Goal: Information Seeking & Learning: Learn about a topic

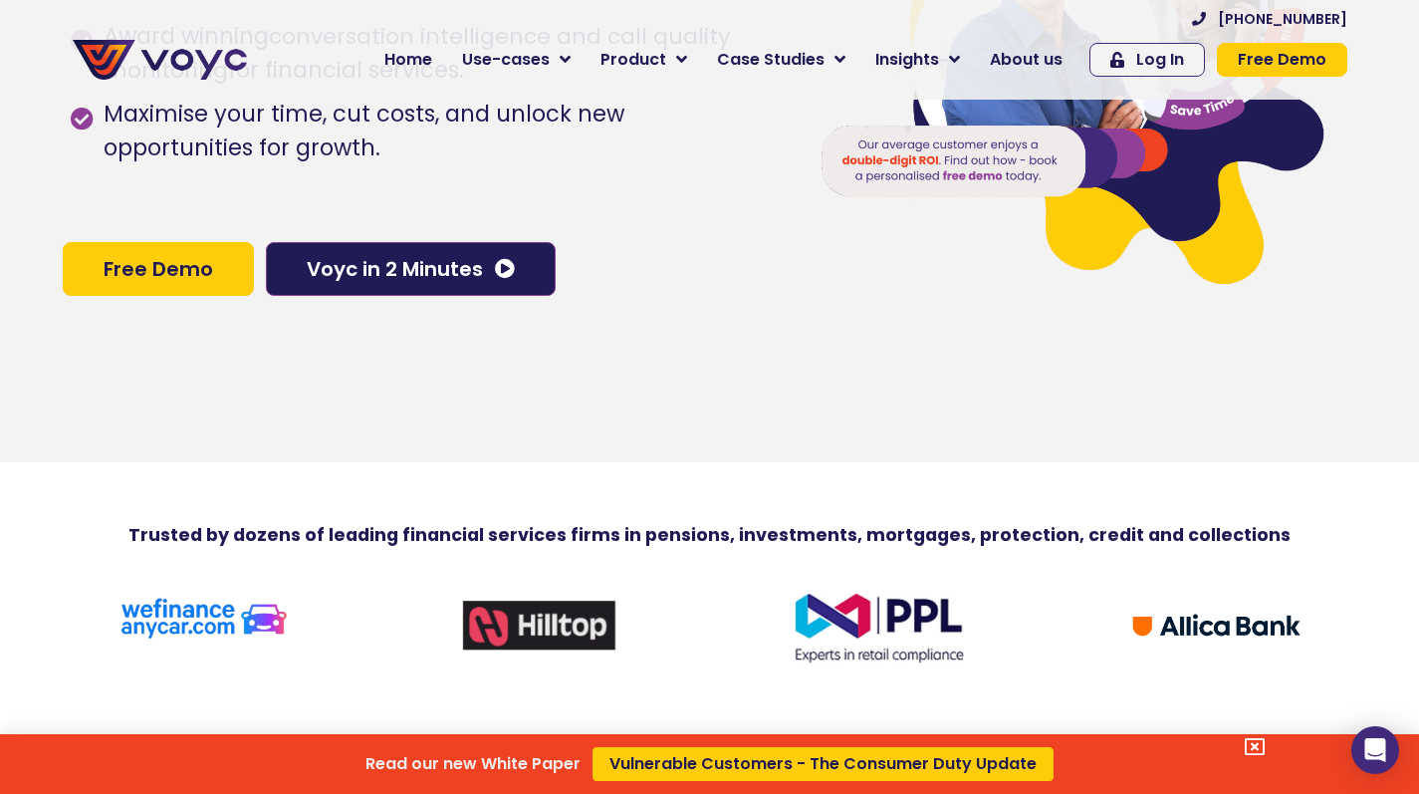
scroll to position [473, 0]
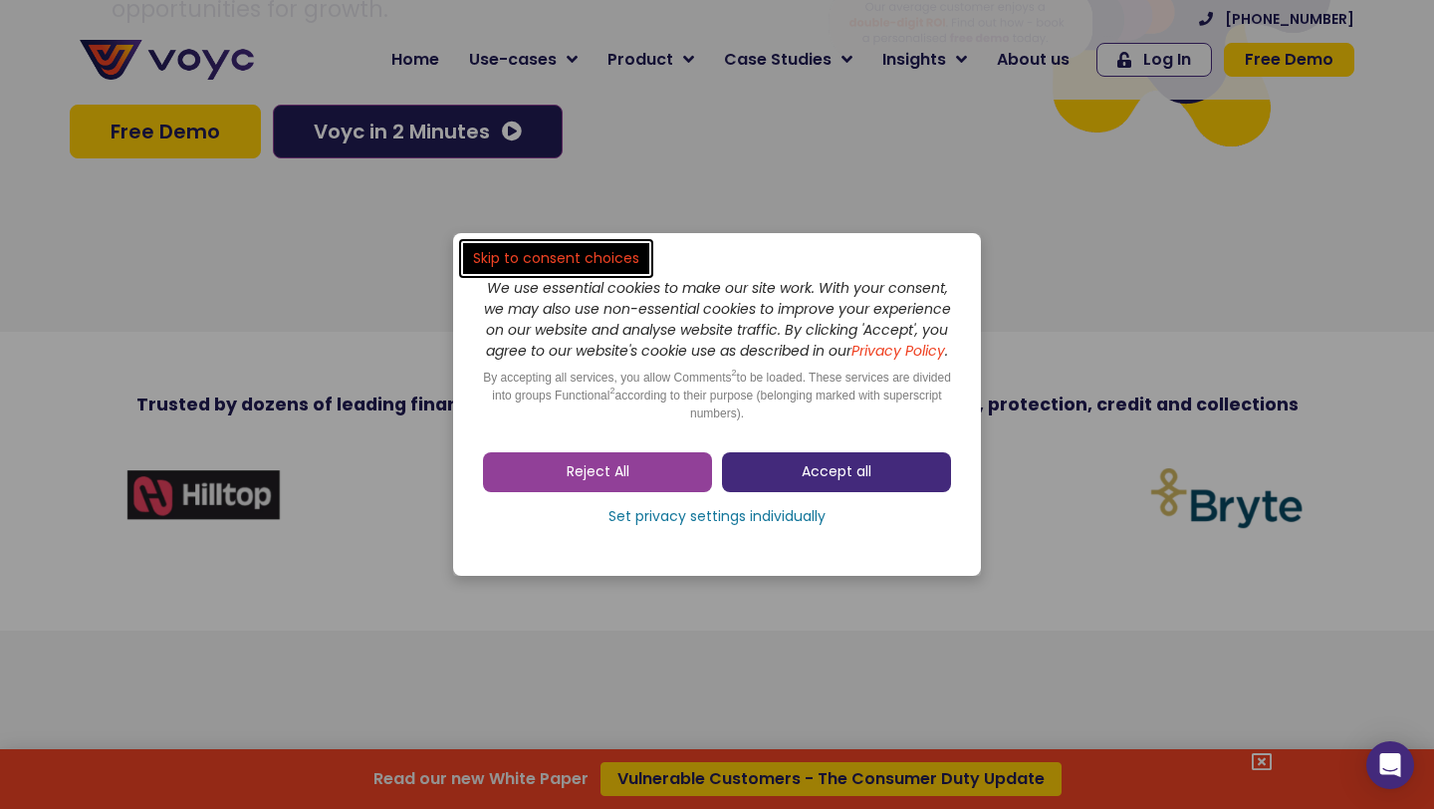
click at [829, 482] on span "Accept all" at bounding box center [837, 472] width 70 height 20
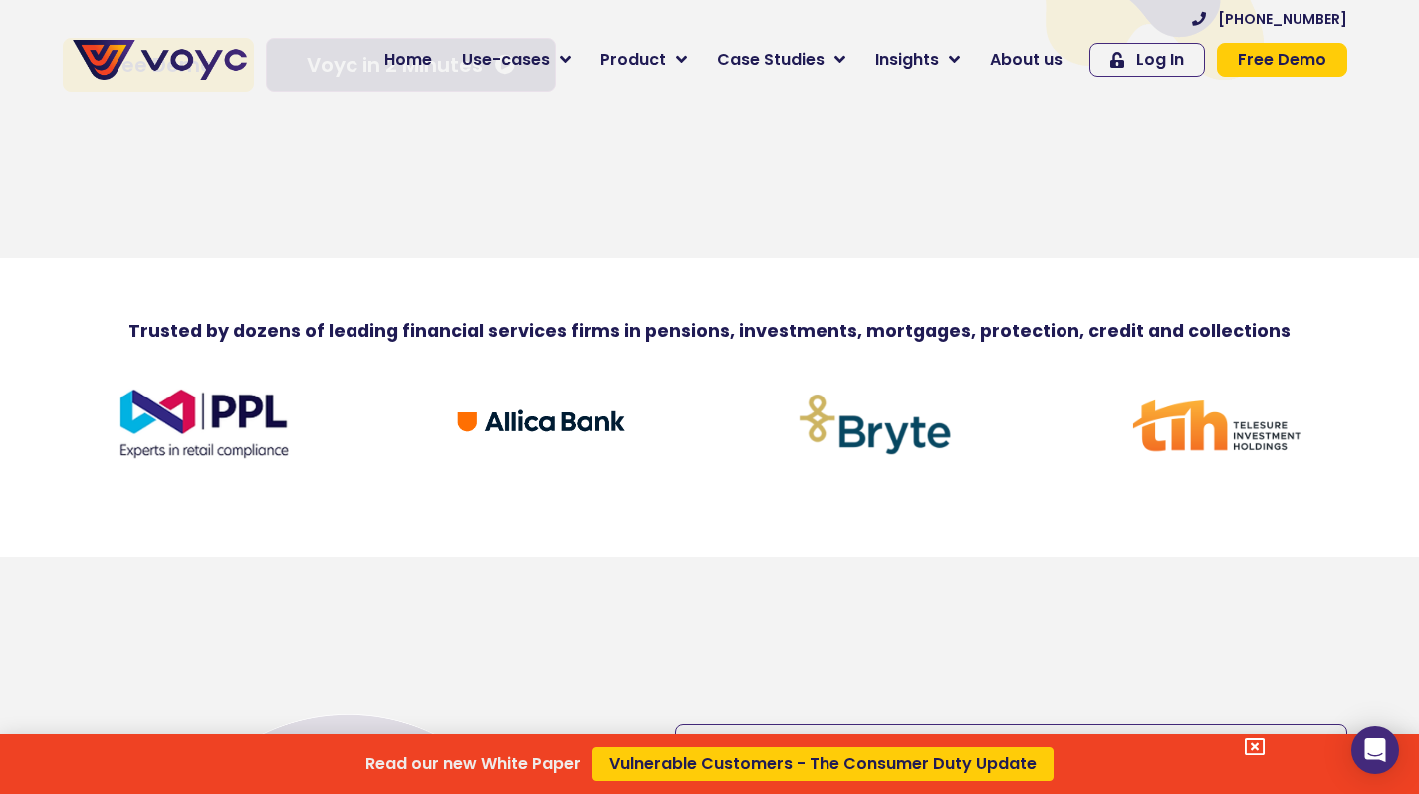
scroll to position [0, 0]
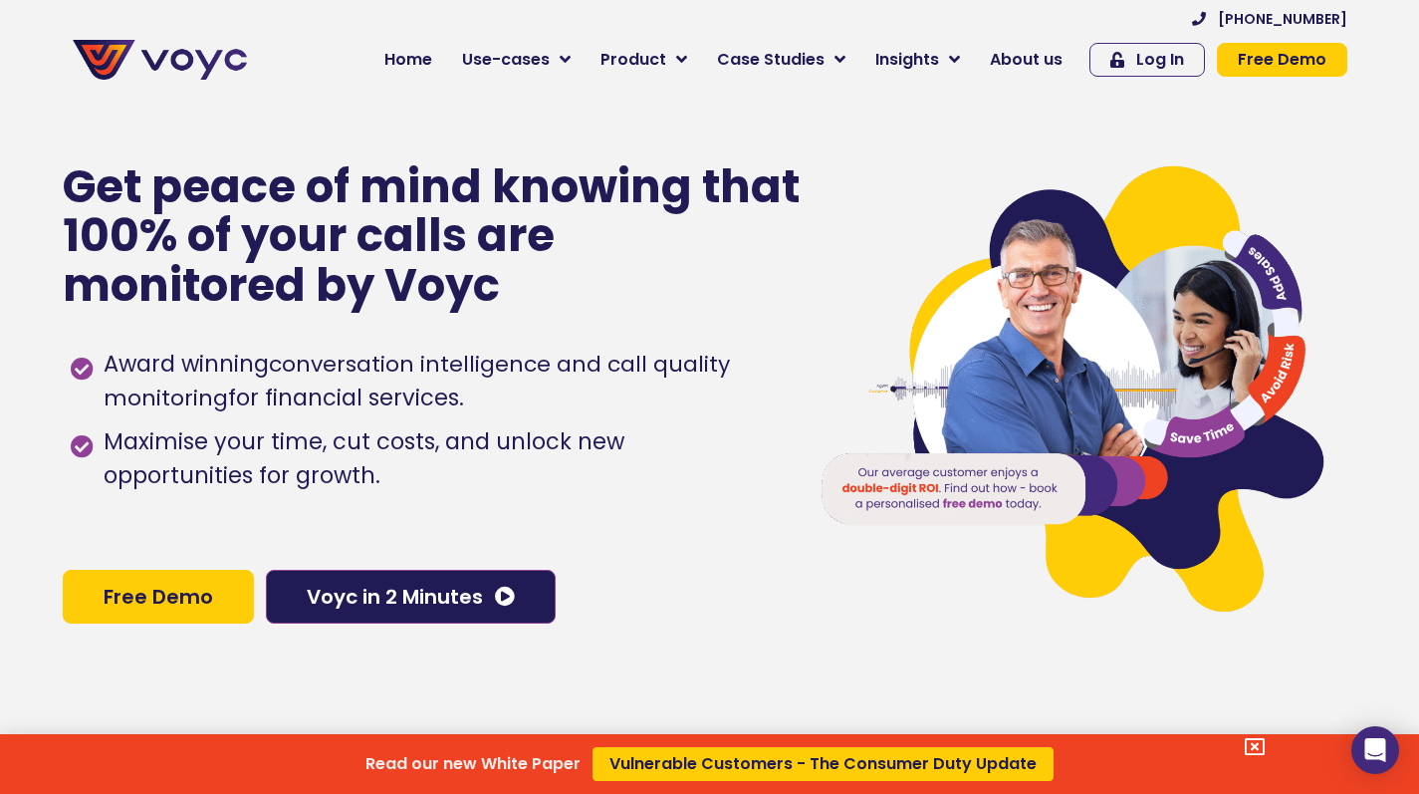
click at [1048, 56] on div "Read our new White Paper Vulnerable Customers - The Consumer Duty Update" at bounding box center [709, 397] width 1419 height 794
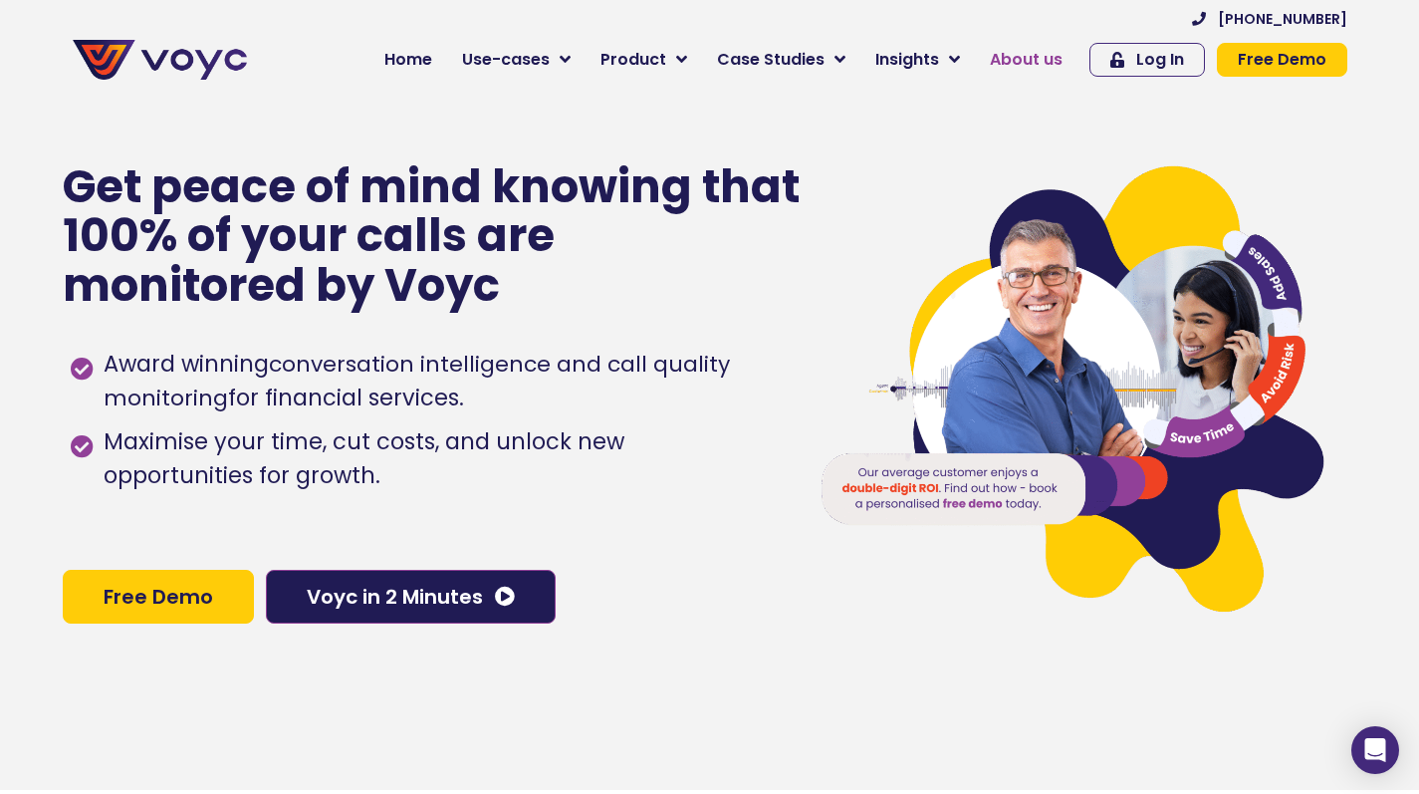
click at [1038, 56] on span "About us" at bounding box center [1026, 60] width 73 height 24
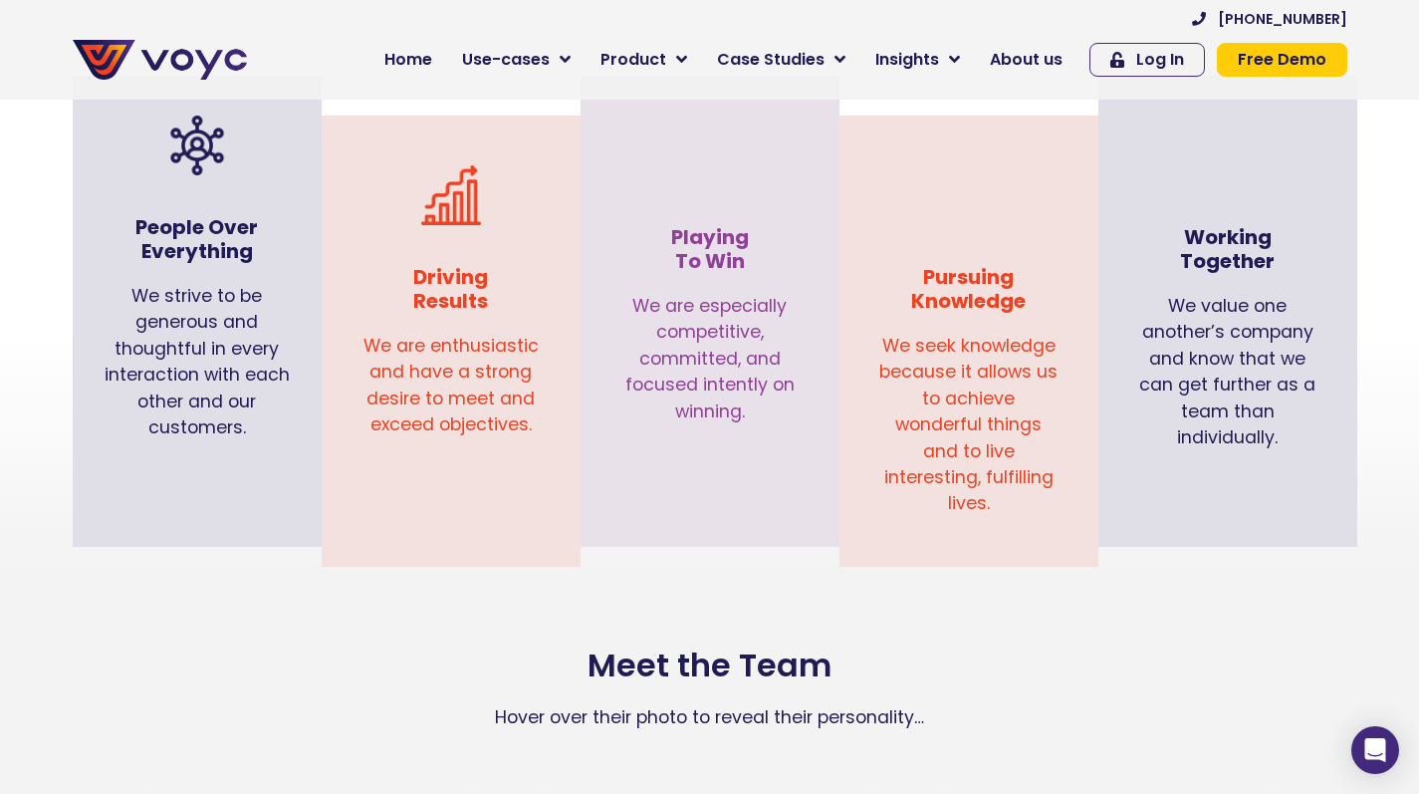
scroll to position [1945, 0]
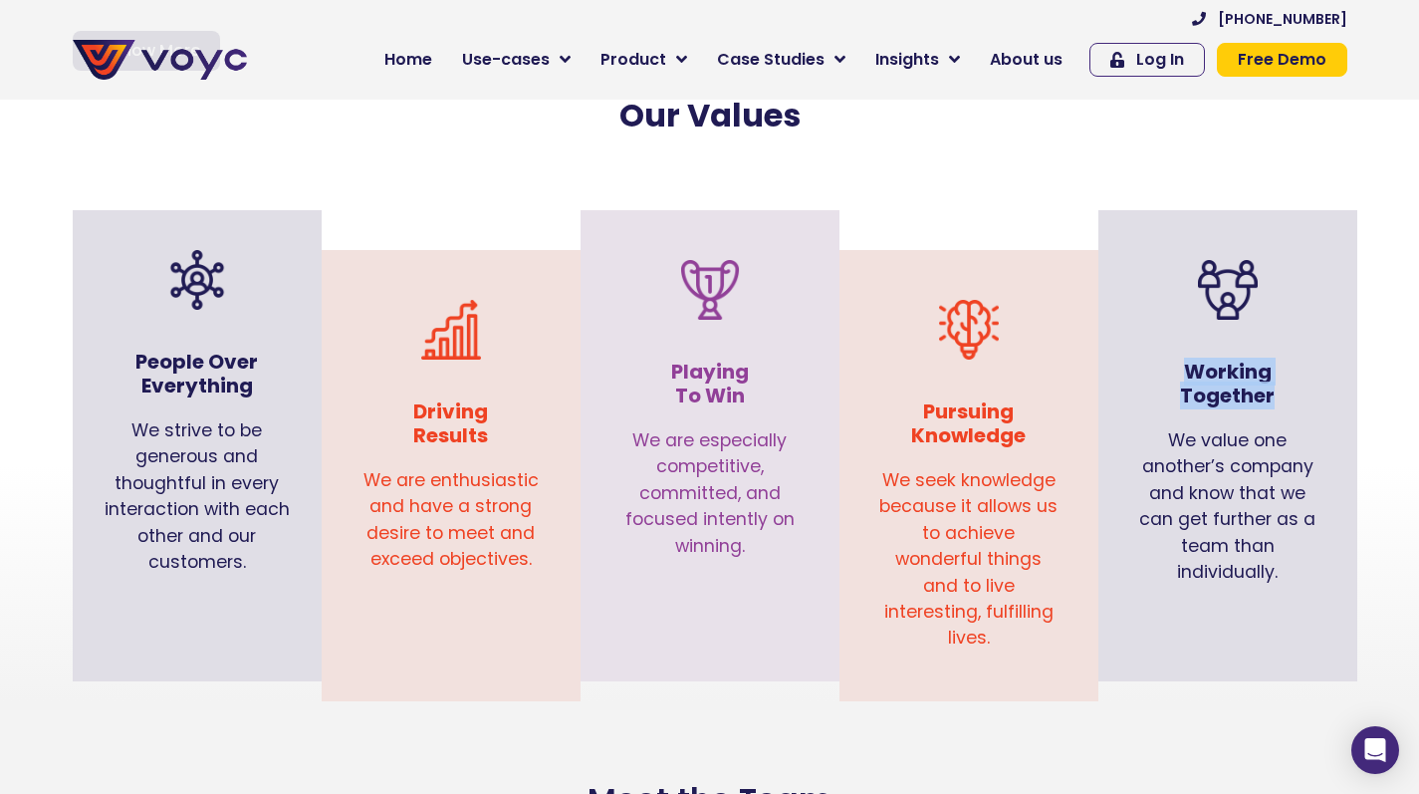
drag, startPoint x: 1276, startPoint y: 371, endPoint x: 1186, endPoint y: 347, distance: 92.8
click at [1186, 360] on h3 "Working Together" at bounding box center [1227, 384] width 179 height 48
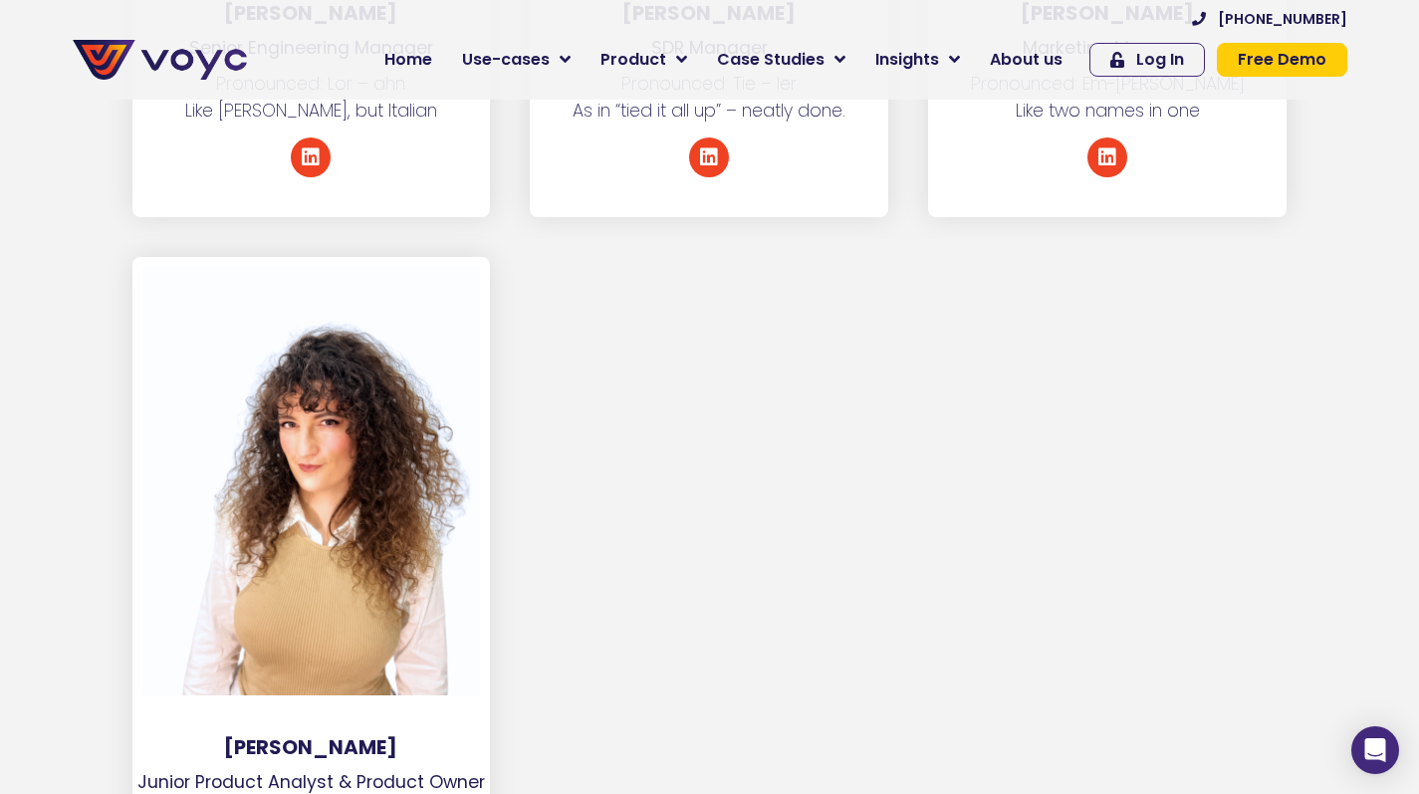
scroll to position [10064, 0]
